Goal: Task Accomplishment & Management: Manage account settings

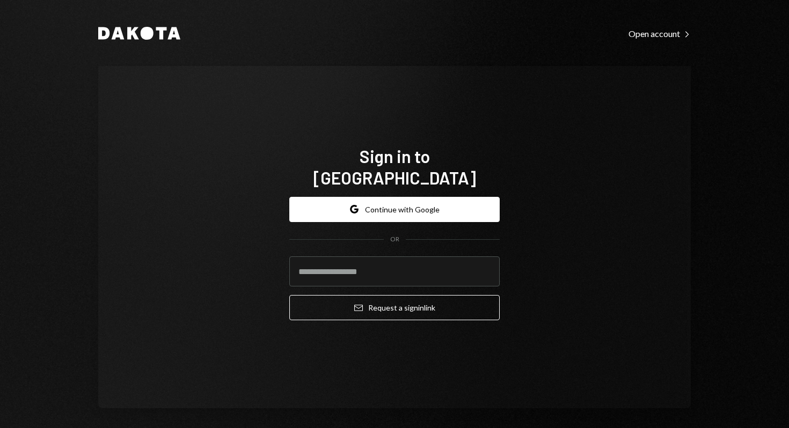
type input "**********"
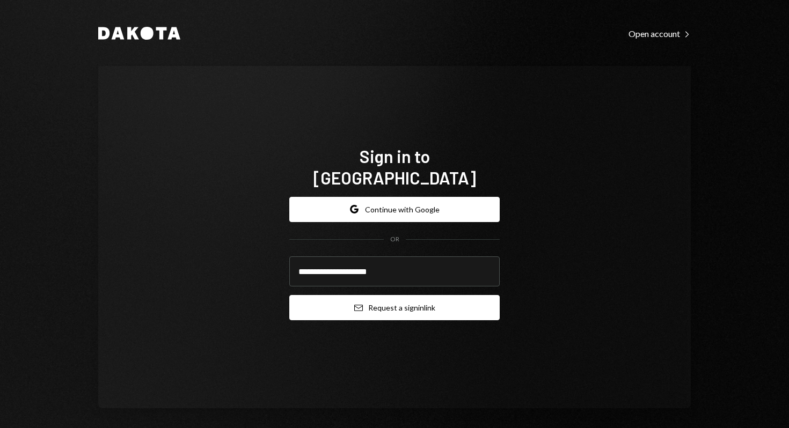
click at [380, 297] on button "Email Request a sign in link" at bounding box center [394, 307] width 210 height 25
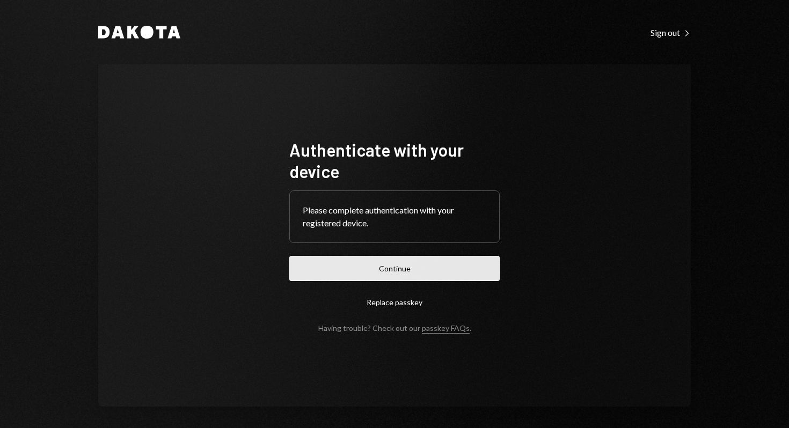
click at [405, 261] on button "Continue" at bounding box center [394, 268] width 210 height 25
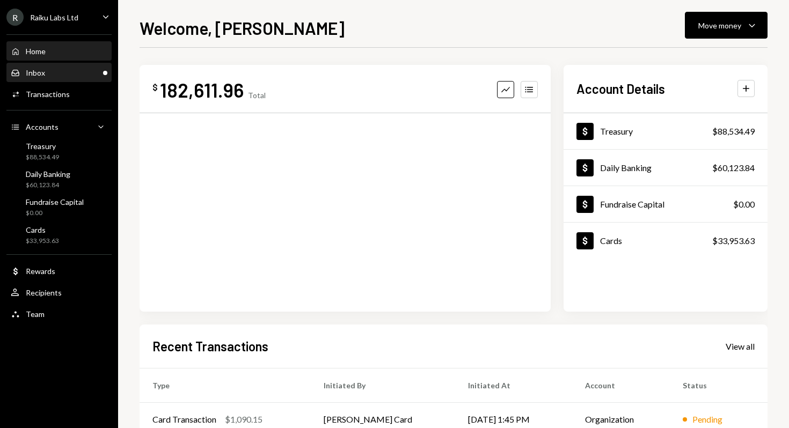
click at [49, 70] on div "Inbox Inbox" at bounding box center [59, 73] width 97 height 10
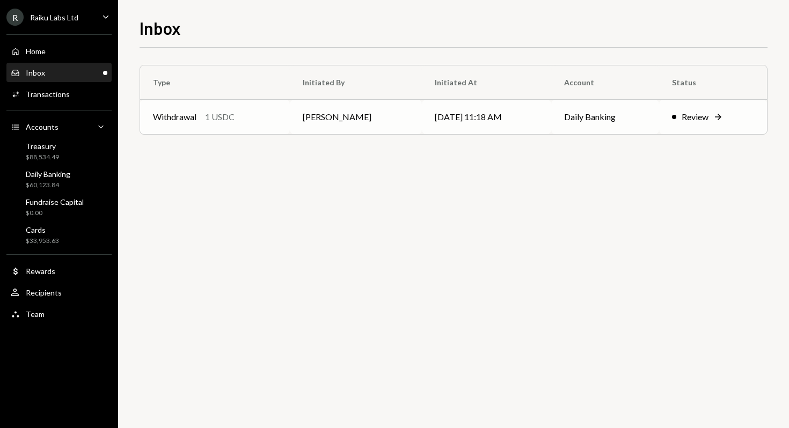
click at [298, 119] on td "[PERSON_NAME]" at bounding box center [356, 117] width 132 height 34
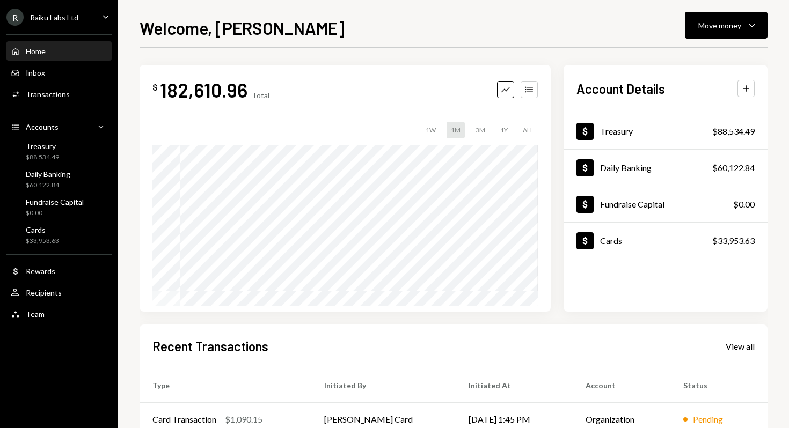
click at [70, 13] on div "Raiku Labs Ltd" at bounding box center [54, 17] width 48 height 9
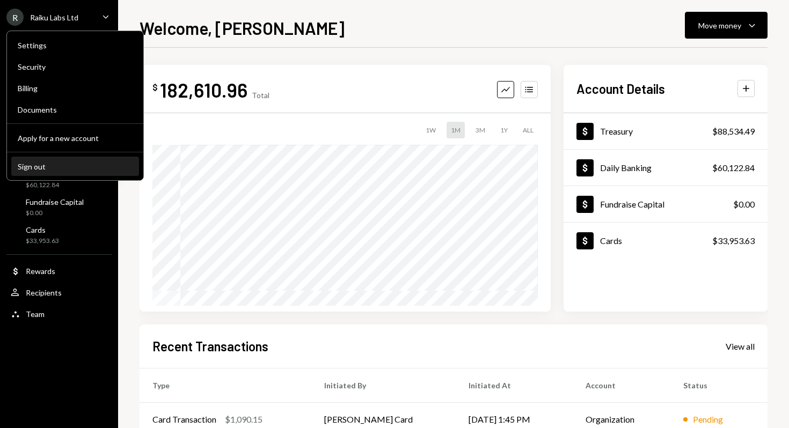
click at [46, 165] on div "Sign out" at bounding box center [75, 166] width 115 height 9
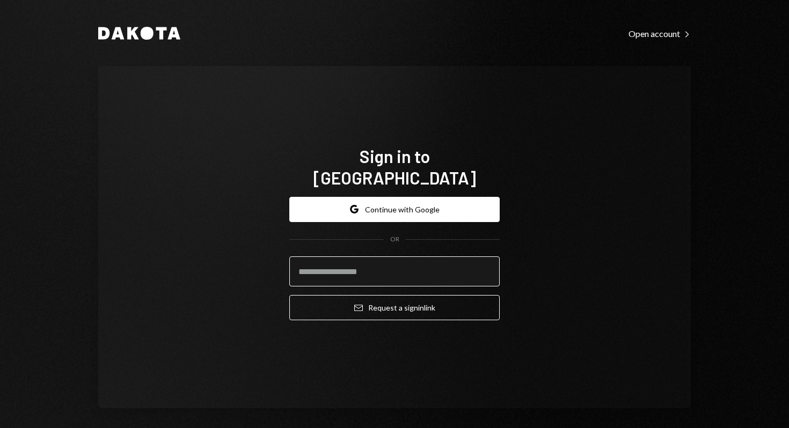
click at [410, 256] on input "email" at bounding box center [394, 271] width 210 height 30
click at [0, 428] on com-1password-button at bounding box center [0, 428] width 0 height 0
type input "**********"
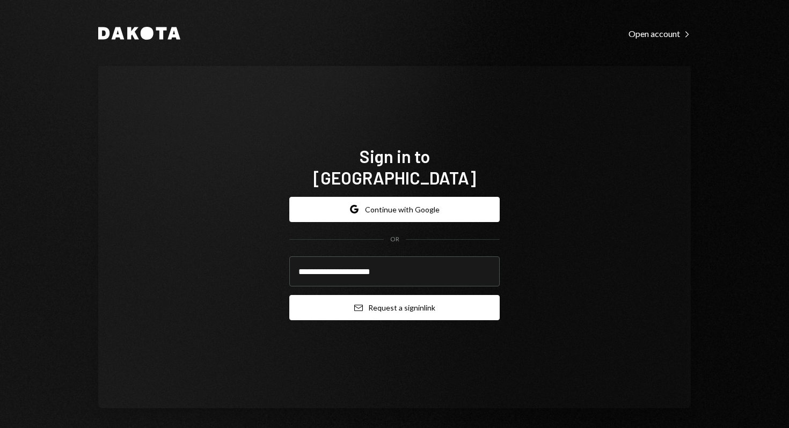
click at [447, 304] on button "Email Request a sign in link" at bounding box center [394, 307] width 210 height 25
